Goal: Download file/media

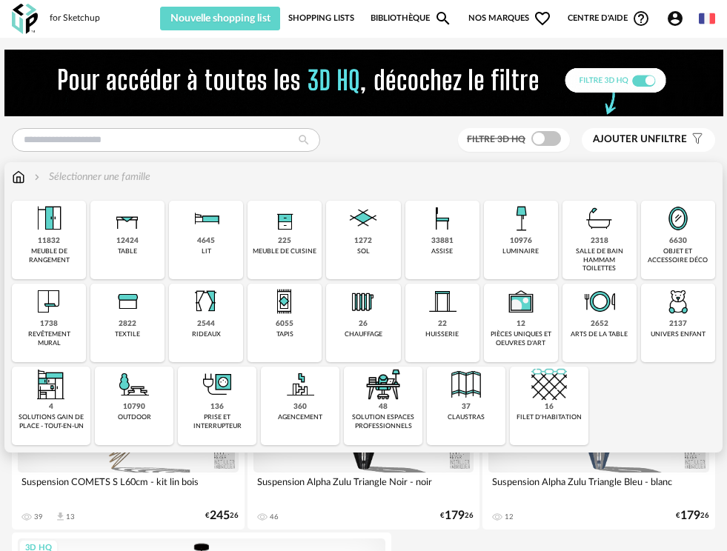
click at [271, 226] on img at bounding box center [285, 219] width 36 height 36
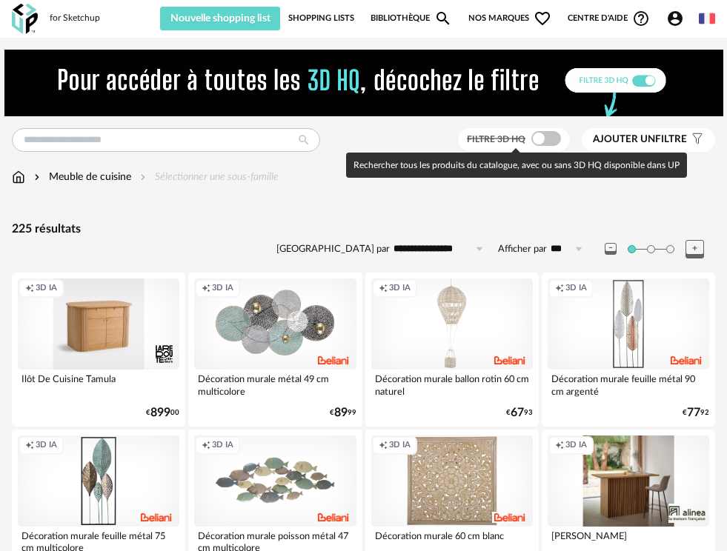
click at [534, 142] on span at bounding box center [546, 138] width 30 height 15
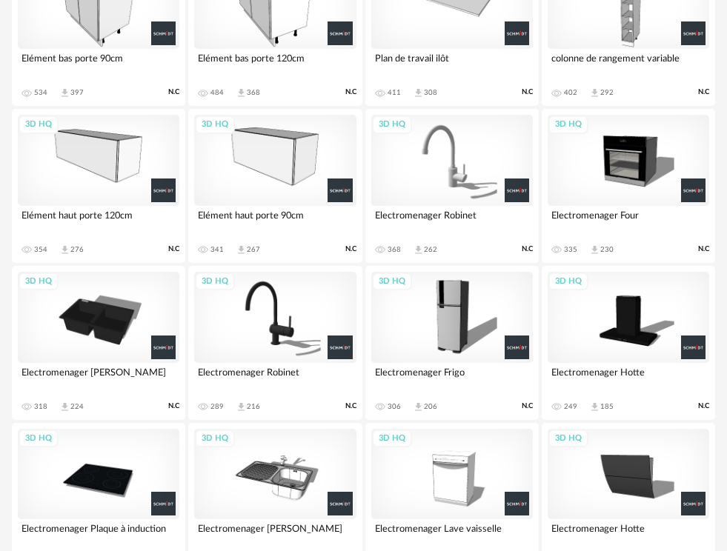
scroll to position [945, 0]
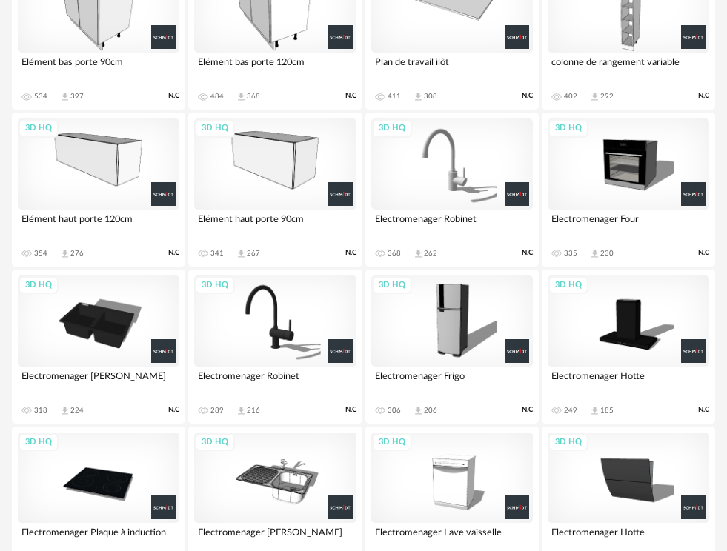
click at [454, 329] on div "3D HQ" at bounding box center [452, 321] width 162 height 91
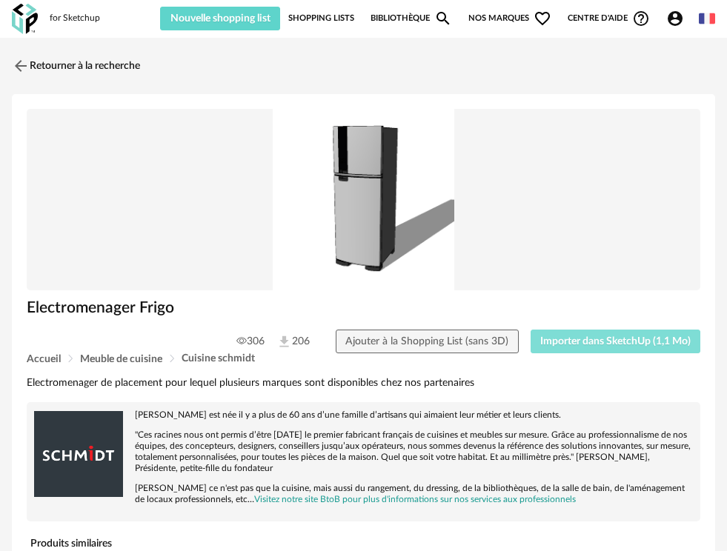
click at [591, 336] on span "Importer dans SketchUp (1,1 Mo)" at bounding box center [615, 341] width 150 height 10
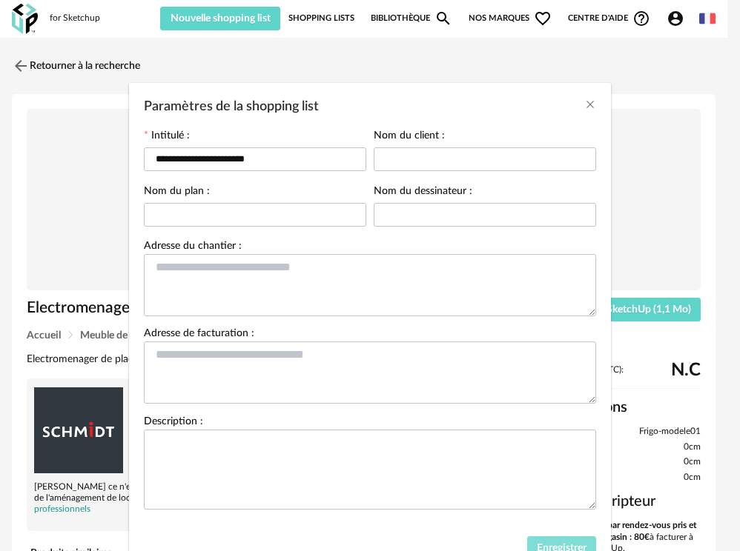
click at [563, 549] on span "Enregistrer" at bounding box center [562, 548] width 50 height 10
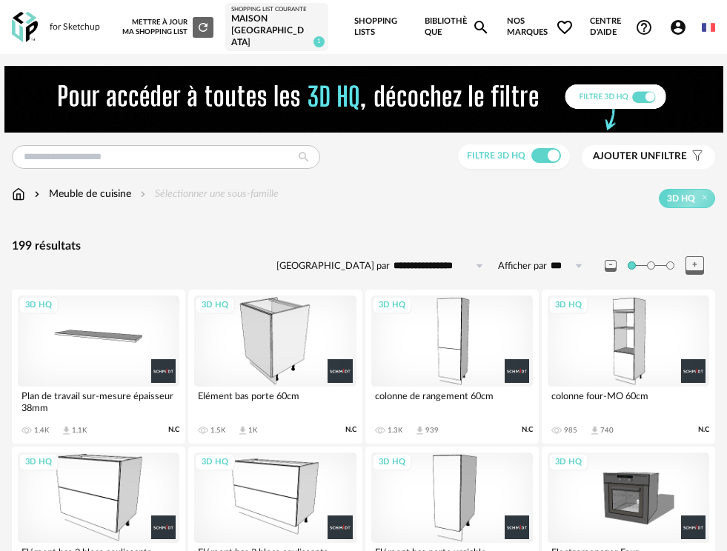
click at [616, 356] on div "3D HQ" at bounding box center [629, 341] width 162 height 91
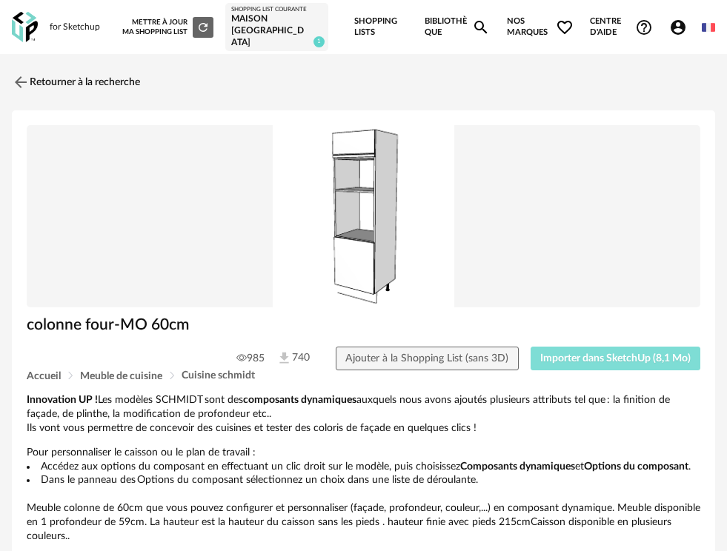
click at [605, 354] on span "Importer dans SketchUp (8,1 Mo)" at bounding box center [615, 359] width 150 height 10
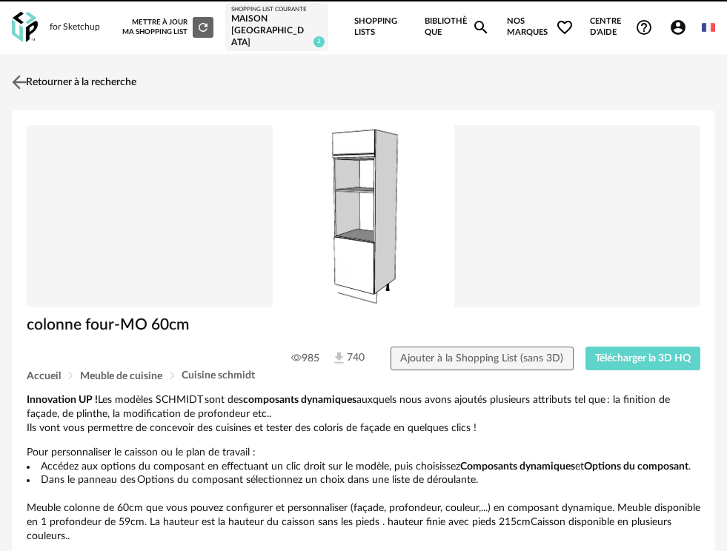
click at [24, 72] on img at bounding box center [19, 82] width 21 height 21
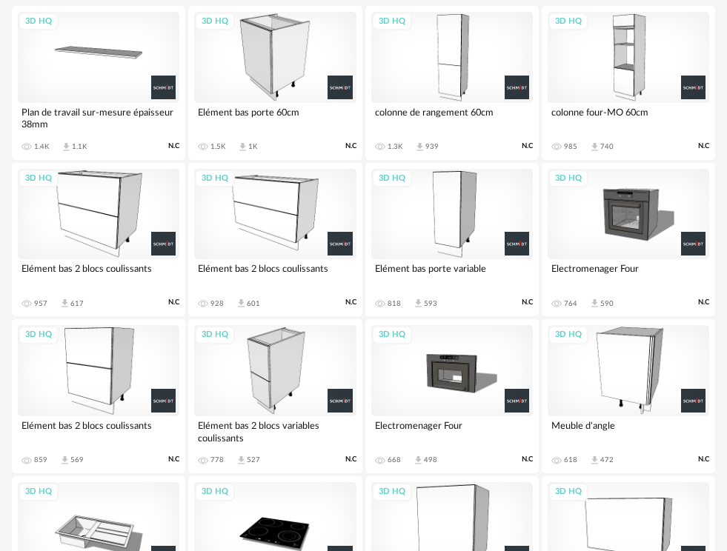
scroll to position [296, 0]
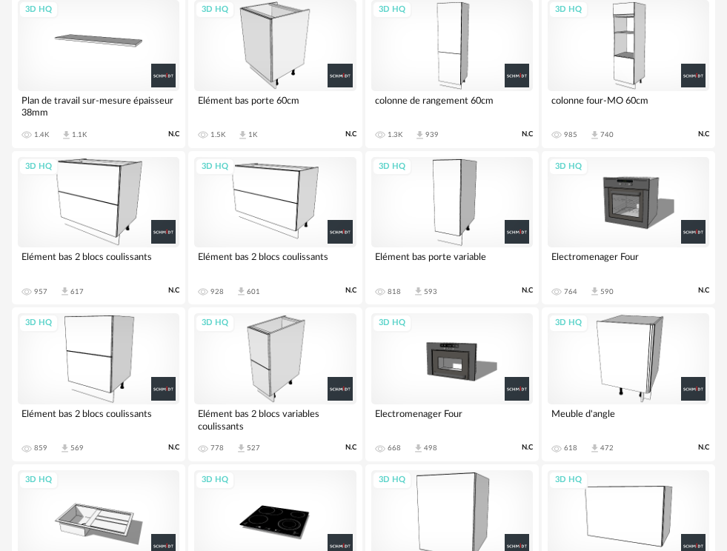
click at [615, 195] on div "3D HQ" at bounding box center [629, 202] width 162 height 91
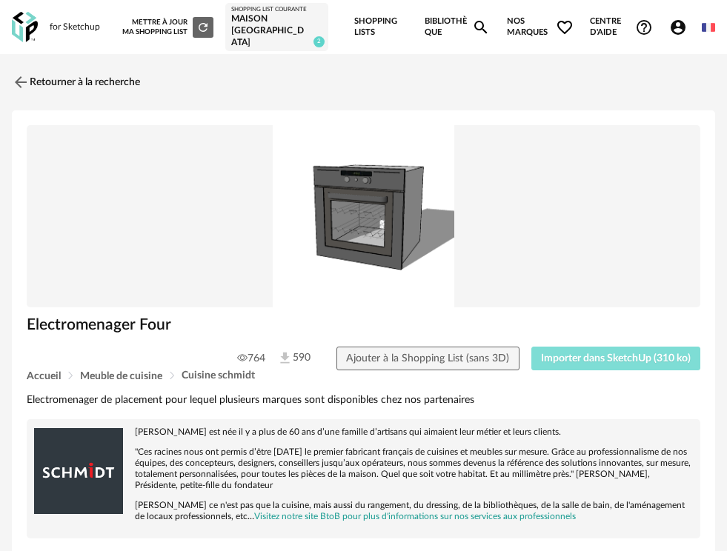
click at [599, 354] on span "Importer dans SketchUp (310 ko)" at bounding box center [616, 359] width 150 height 10
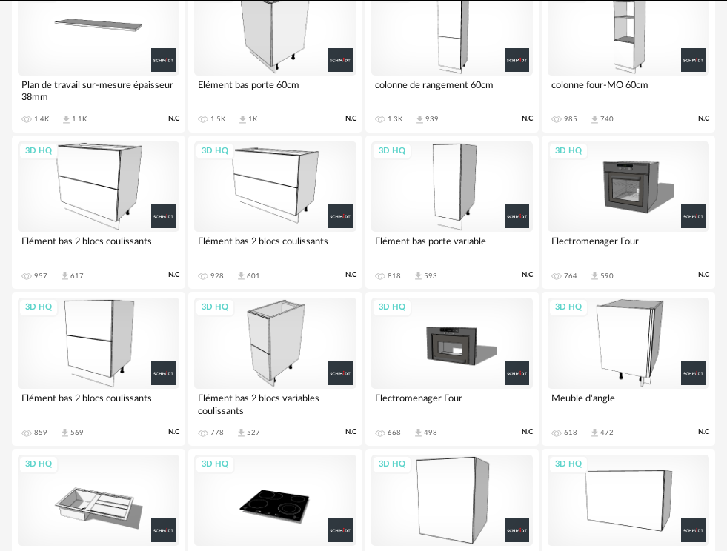
scroll to position [379, 0]
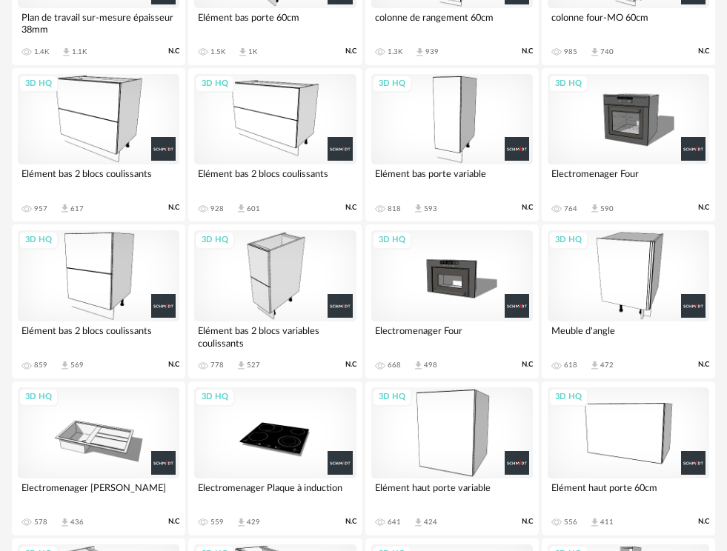
click at [457, 269] on div "3D HQ" at bounding box center [452, 276] width 162 height 91
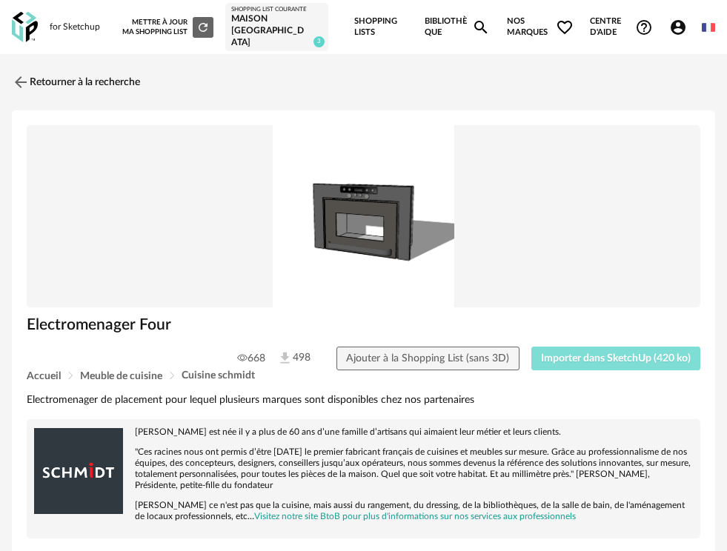
click at [622, 354] on span "Importer dans SketchUp (420 ko)" at bounding box center [616, 359] width 150 height 10
click at [39, 73] on link "Retourner à la recherche" at bounding box center [72, 82] width 128 height 33
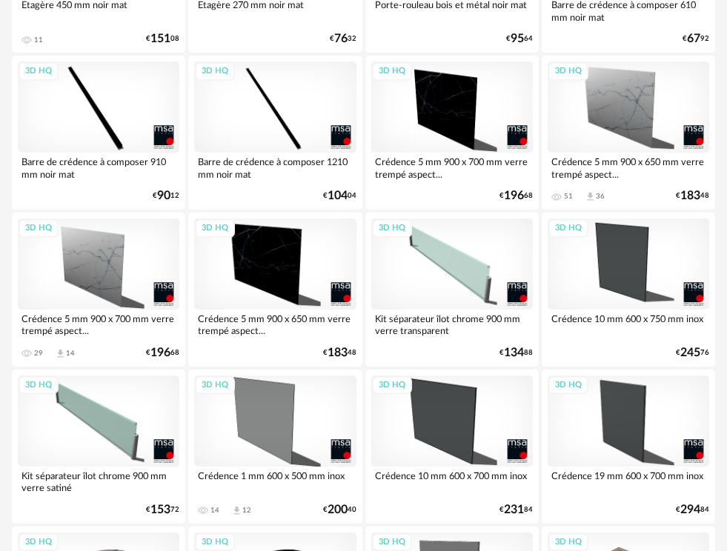
scroll to position [3743, 0]
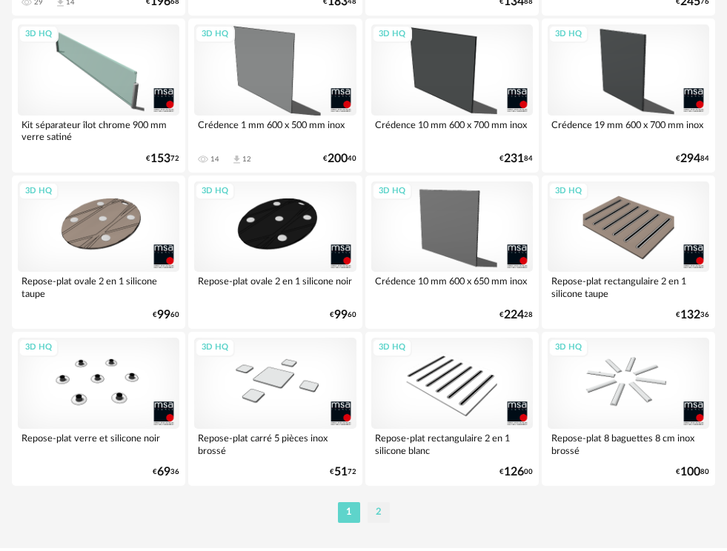
click at [376, 503] on li "2" at bounding box center [379, 513] width 22 height 21
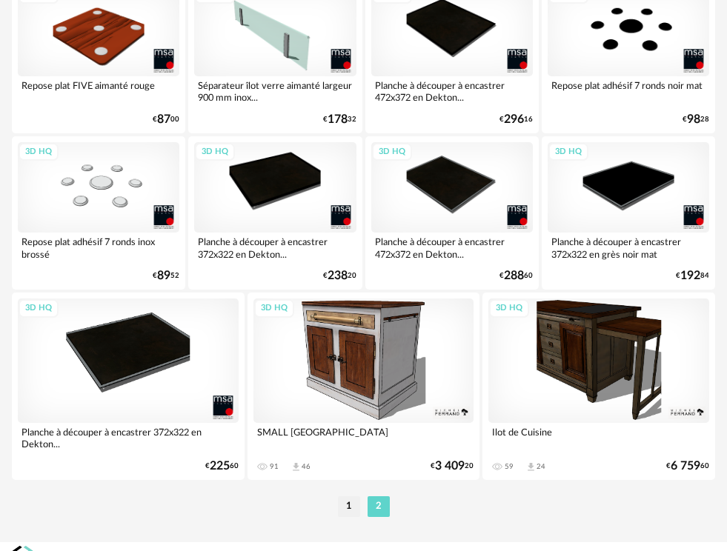
scroll to position [3776, 0]
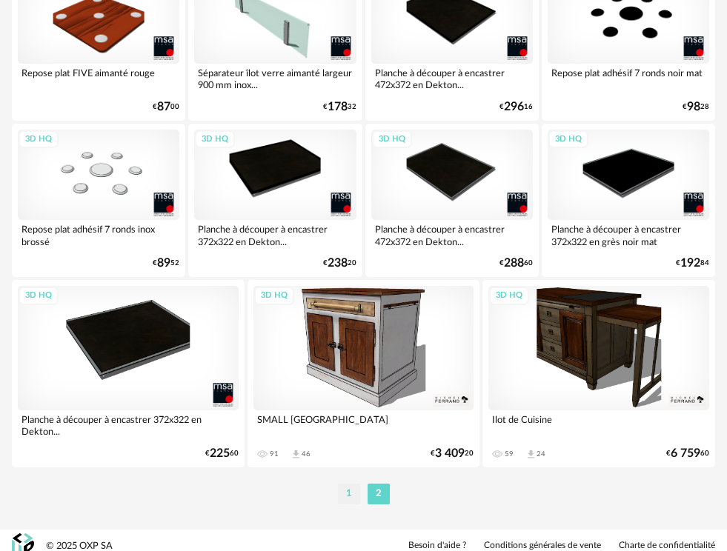
click at [348, 485] on li "1" at bounding box center [349, 494] width 22 height 21
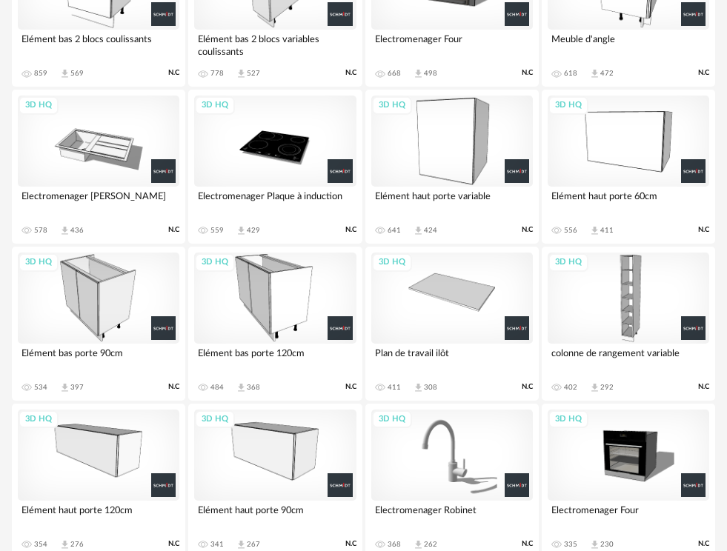
scroll to position [649, 0]
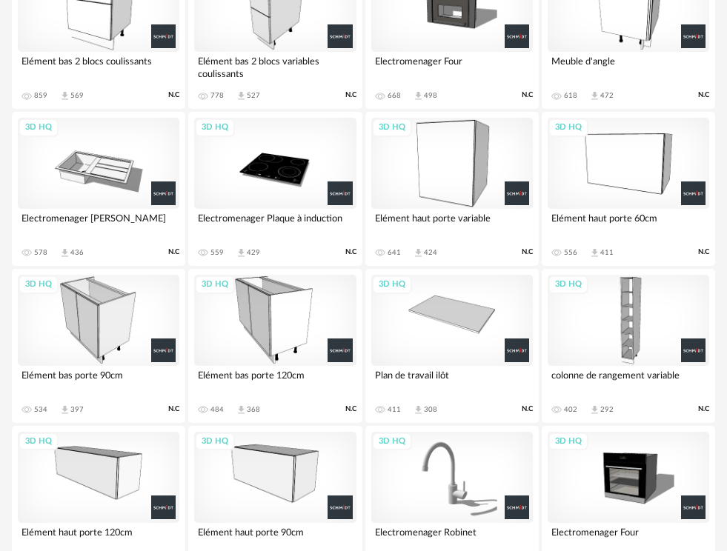
click at [279, 316] on div "3D HQ" at bounding box center [275, 320] width 162 height 91
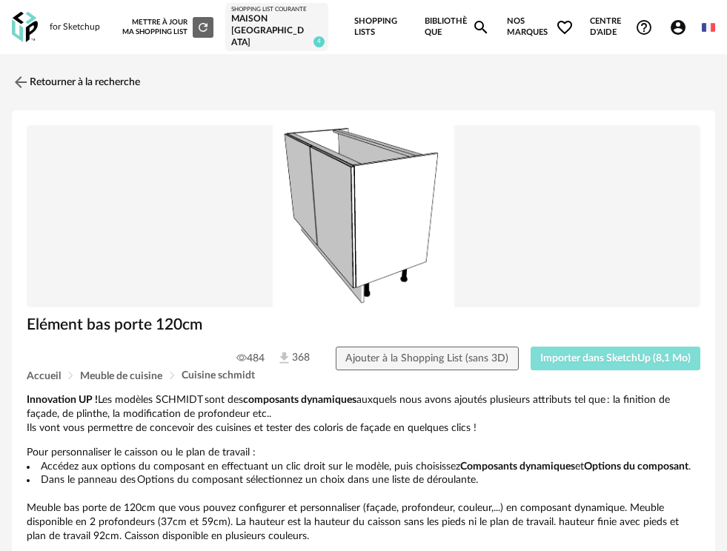
click at [592, 354] on span "Importer dans SketchUp (8,1 Mo)" at bounding box center [615, 359] width 150 height 10
click at [59, 67] on link "Retourner à la recherche" at bounding box center [72, 82] width 128 height 33
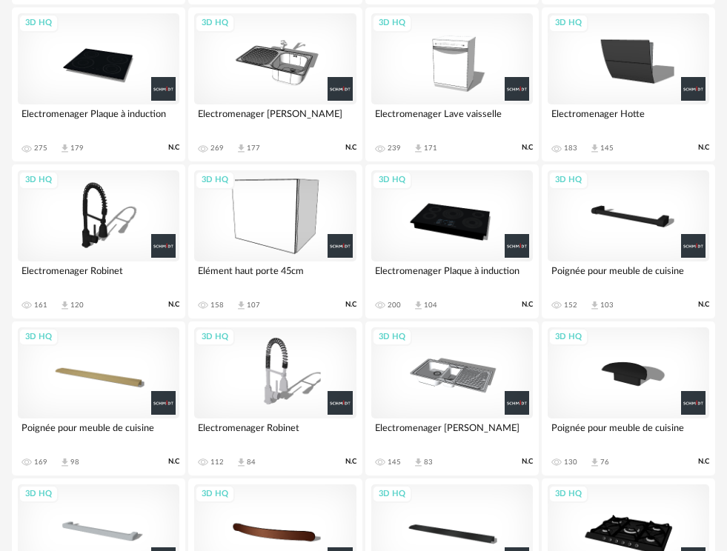
scroll to position [1349, 0]
